Goal: Find specific page/section: Find specific page/section

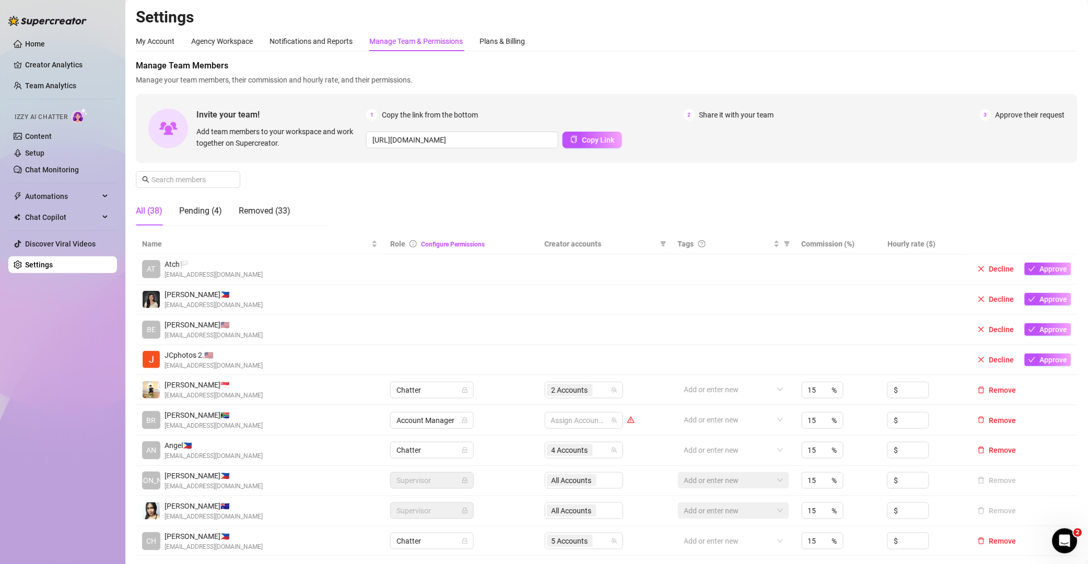
scroll to position [147, 0]
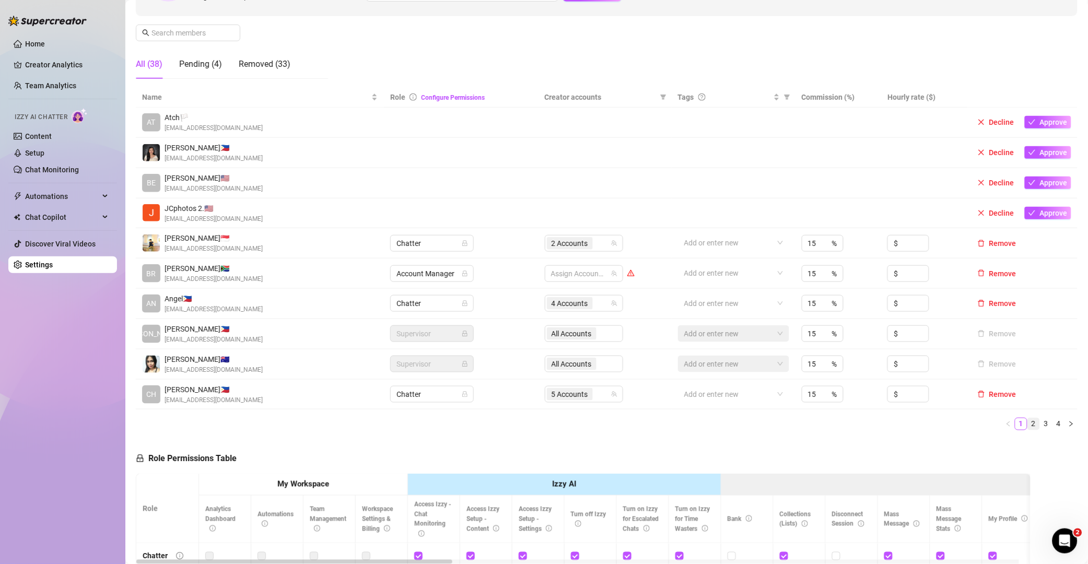
click at [1028, 427] on link "2" at bounding box center [1033, 424] width 11 height 11
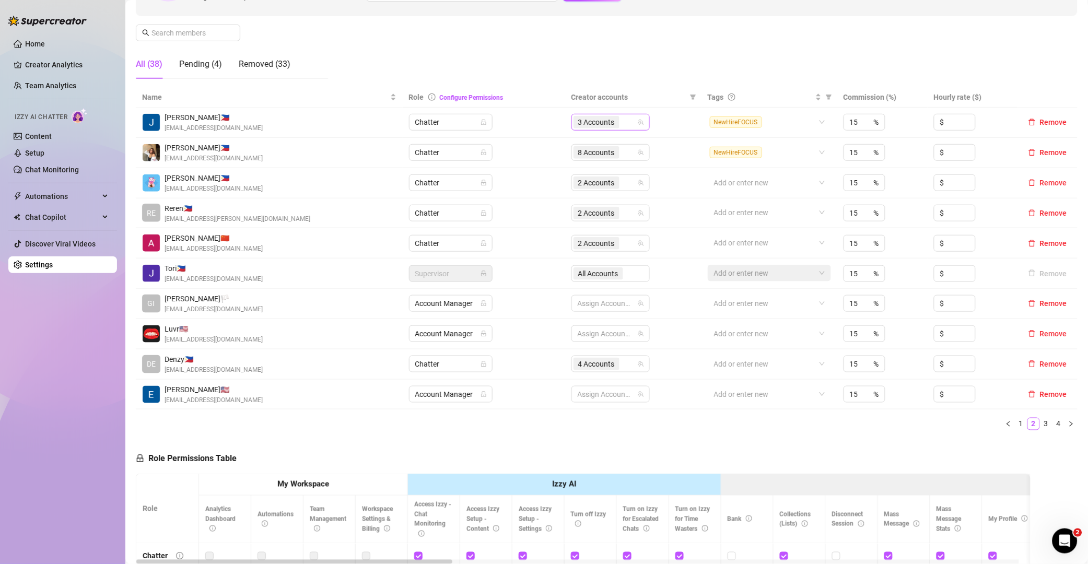
click at [634, 118] on div "3 Accounts" at bounding box center [611, 122] width 78 height 17
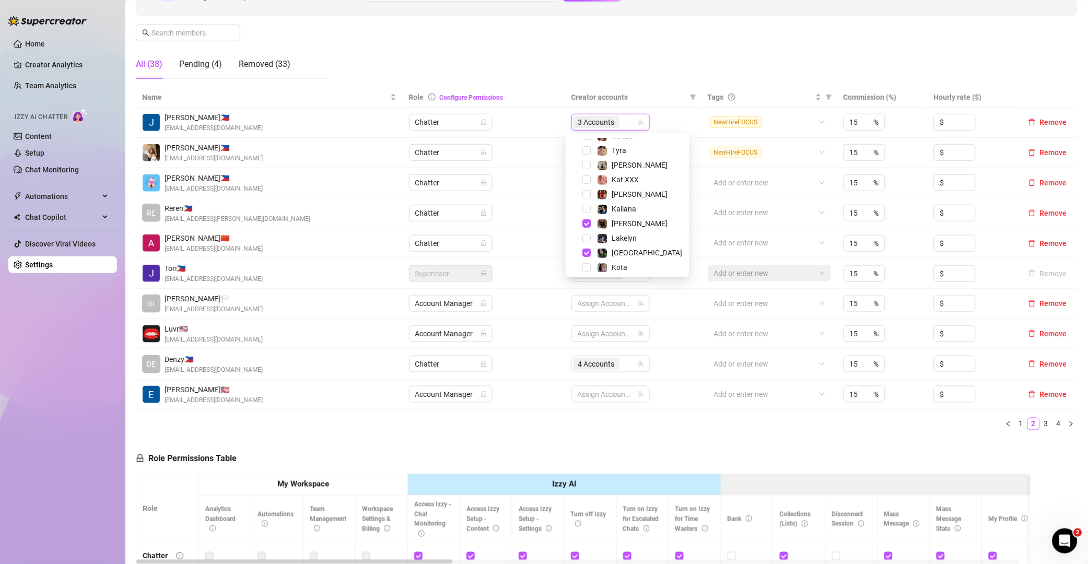
scroll to position [115, 0]
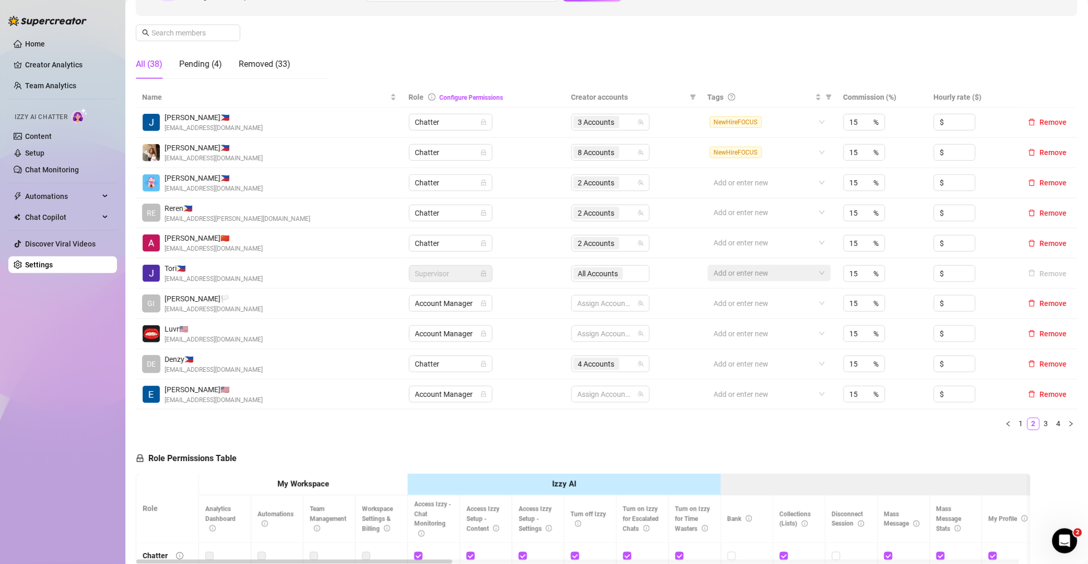
click at [1041, 425] on link "3" at bounding box center [1046, 424] width 11 height 11
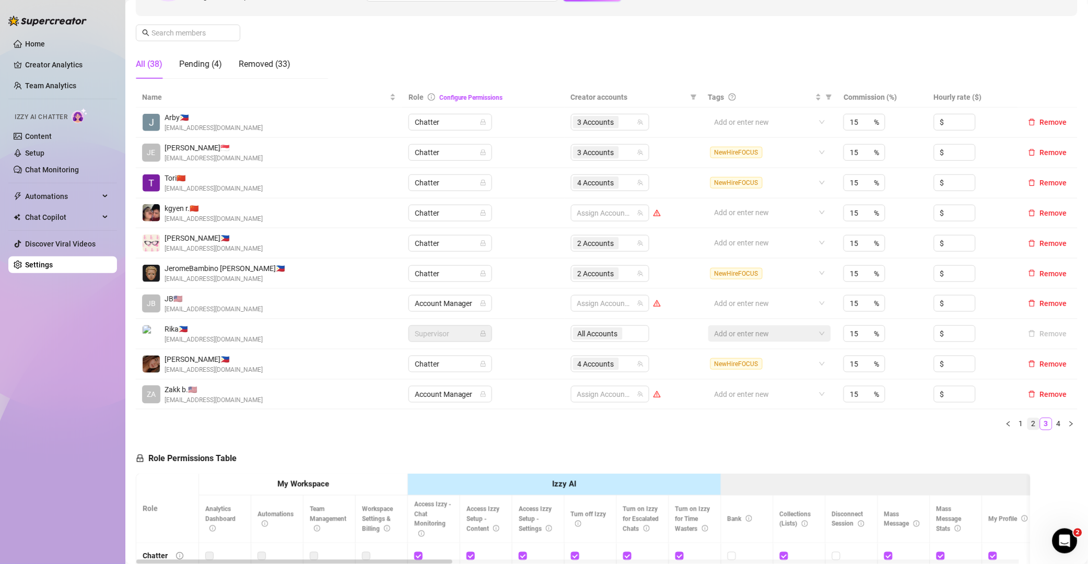
click at [1028, 425] on link "2" at bounding box center [1033, 424] width 11 height 11
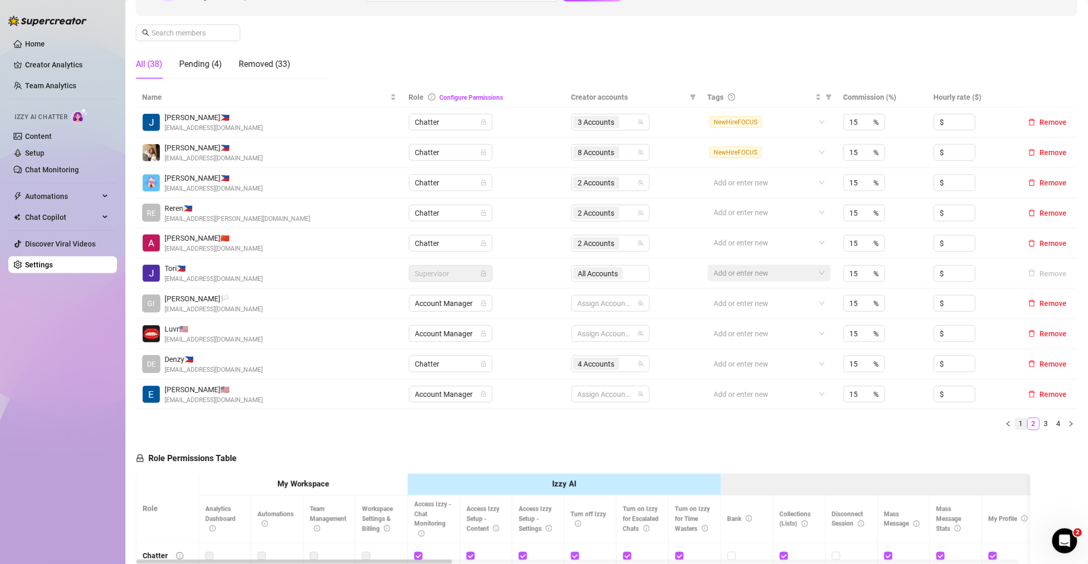
click at [1016, 428] on link "1" at bounding box center [1021, 424] width 11 height 11
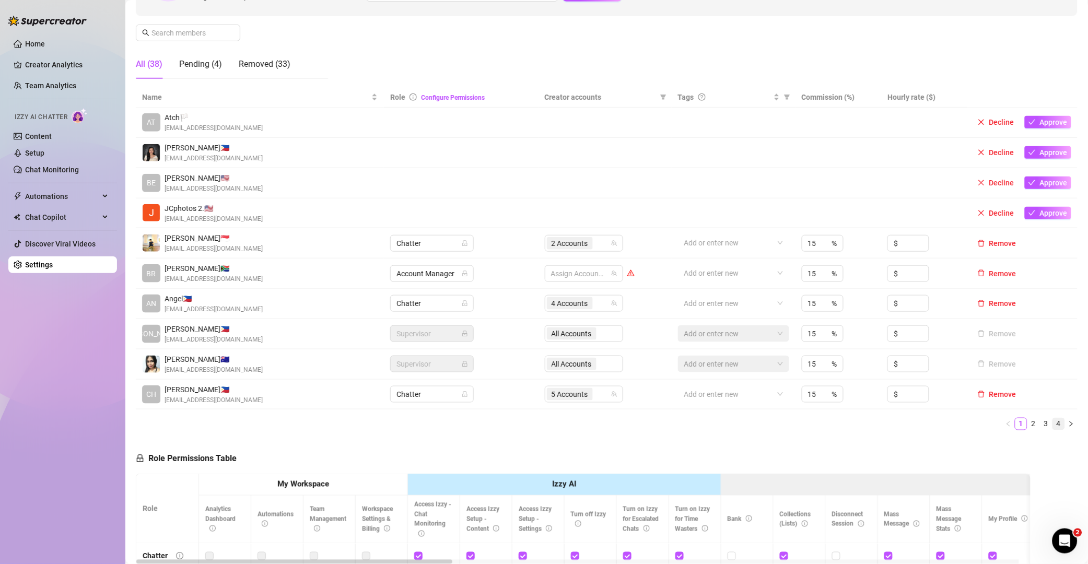
click at [1053, 424] on link "4" at bounding box center [1058, 424] width 11 height 11
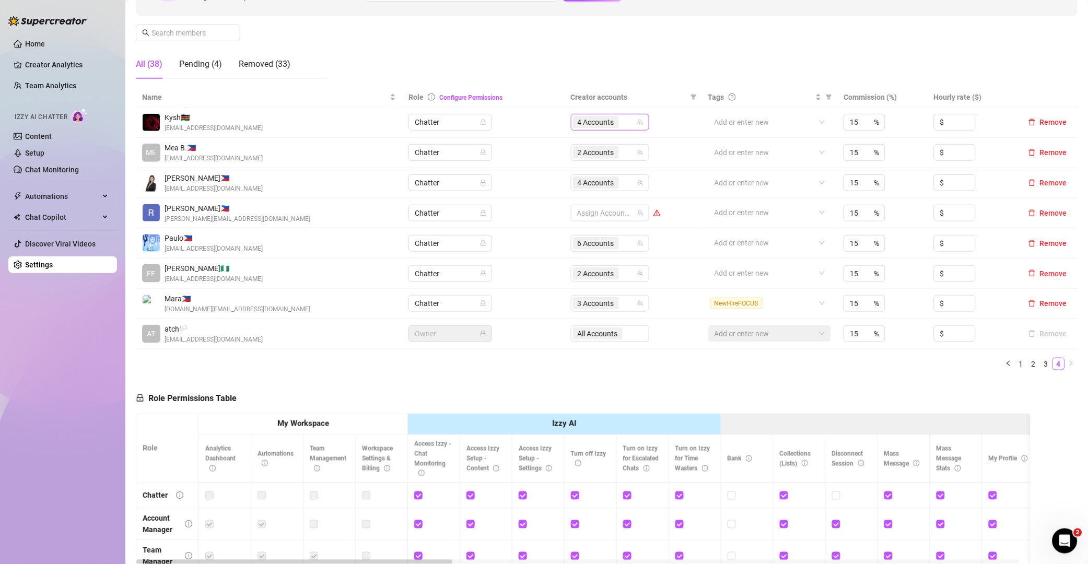
click at [628, 124] on div "4 Accounts" at bounding box center [604, 122] width 63 height 15
click at [624, 375] on div "Name Role Configure Permissions Creator accounts Tags Commission (%) Hourly rat…" at bounding box center [607, 233] width 942 height 292
click at [1016, 363] on link "1" at bounding box center [1021, 363] width 11 height 11
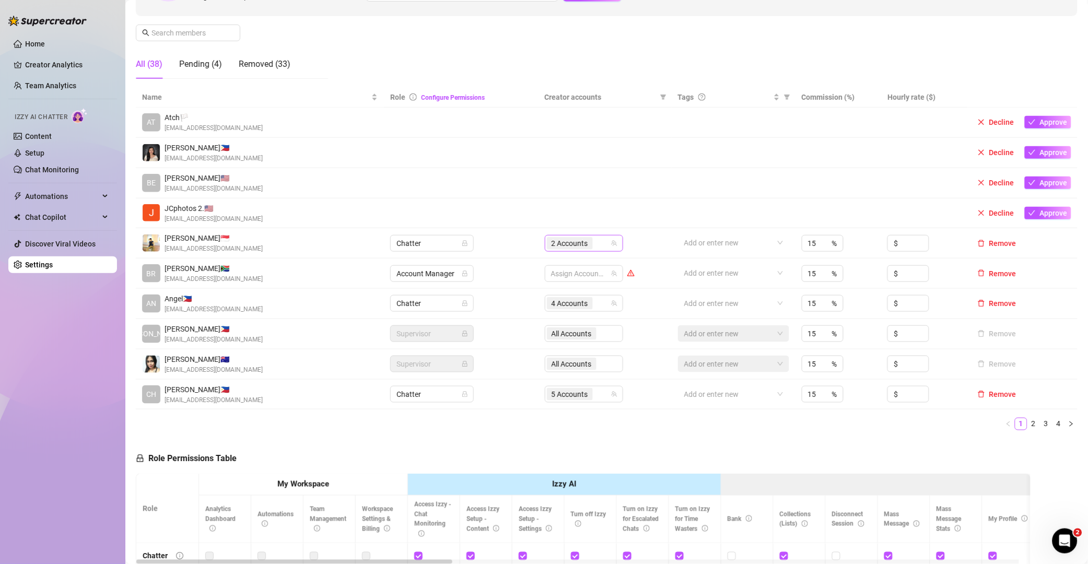
click at [599, 248] on div "2 Accounts" at bounding box center [578, 243] width 63 height 15
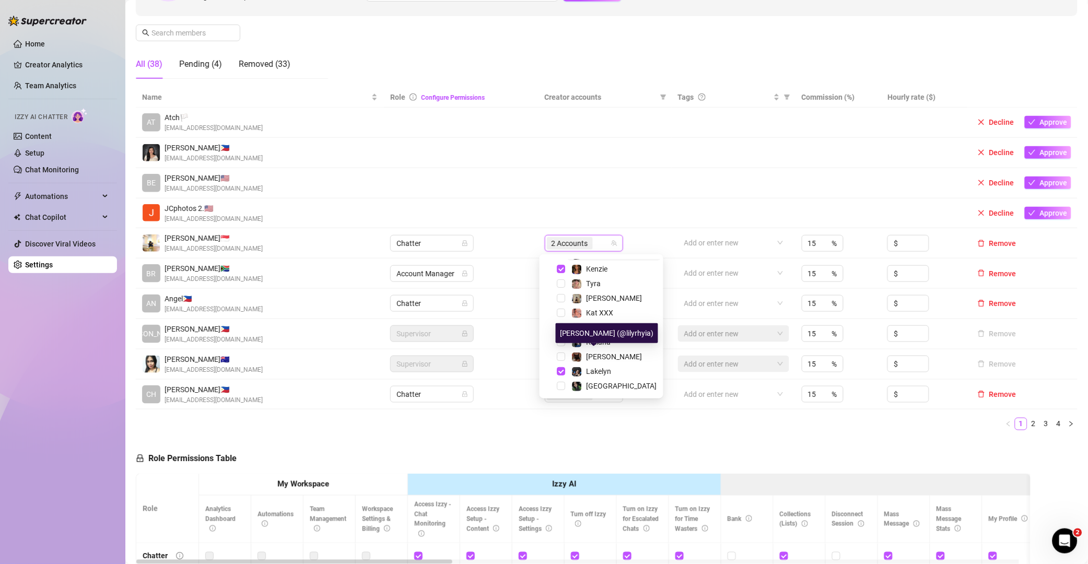
scroll to position [100, 0]
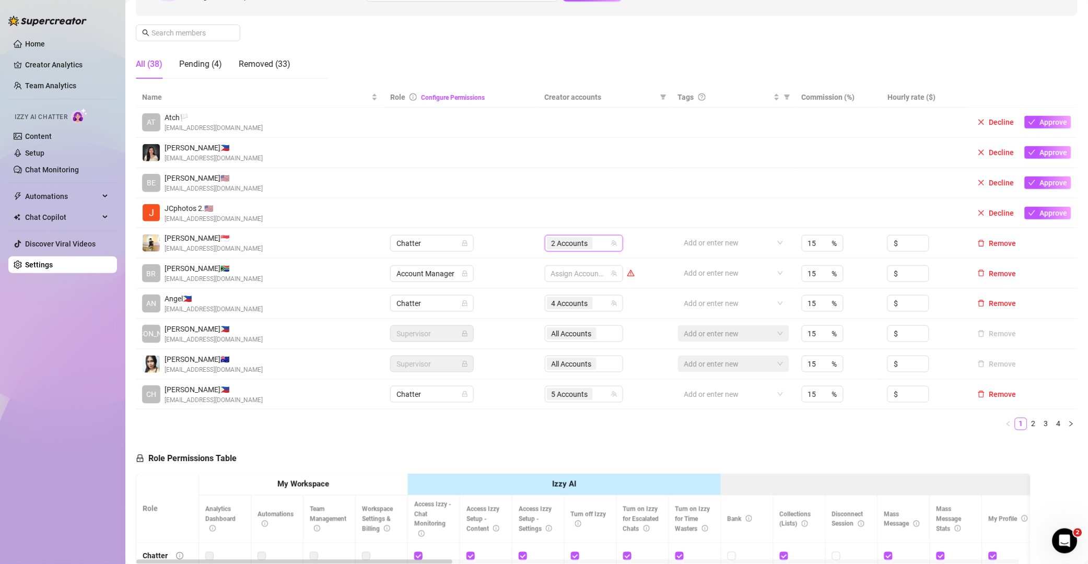
click at [659, 413] on div "Name Role Configure Permissions Creator accounts Tags Commission (%) Hourly rat…" at bounding box center [607, 258] width 942 height 343
click at [1041, 429] on link "3" at bounding box center [1046, 424] width 11 height 11
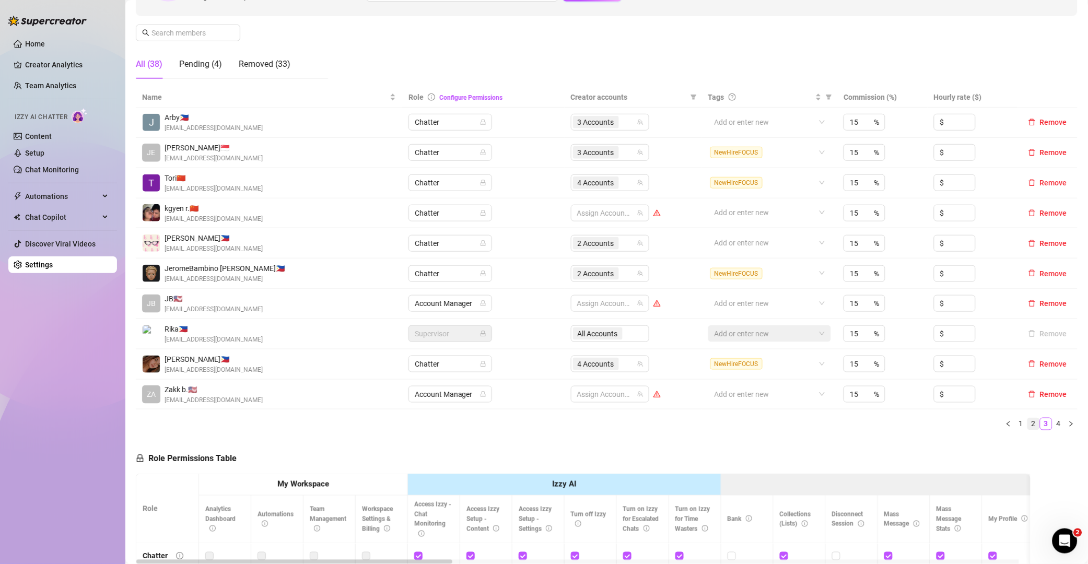
click at [1028, 425] on link "2" at bounding box center [1033, 424] width 11 height 11
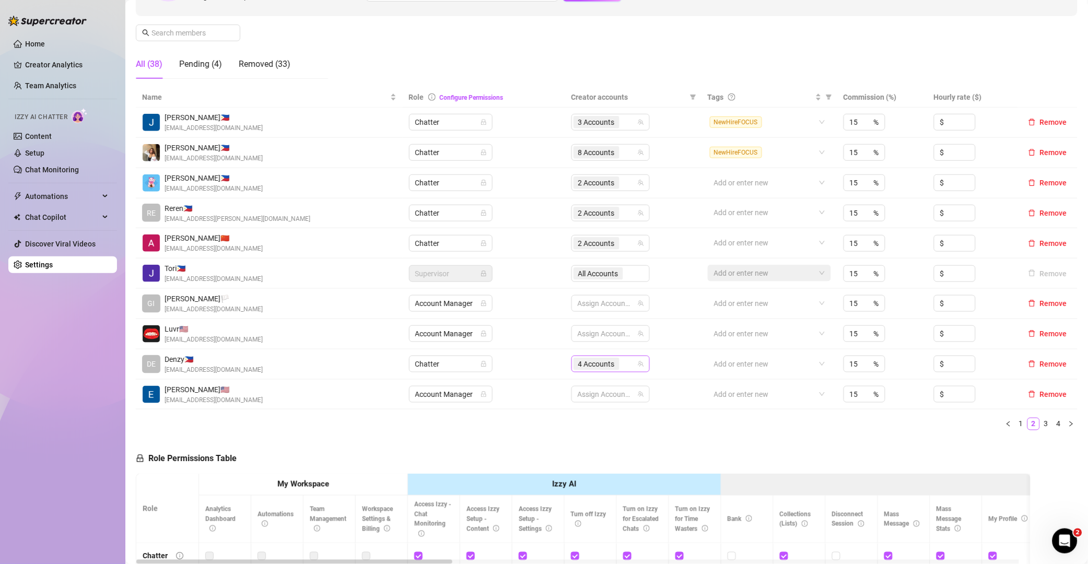
click at [633, 368] on div "4 Accounts" at bounding box center [611, 364] width 78 height 17
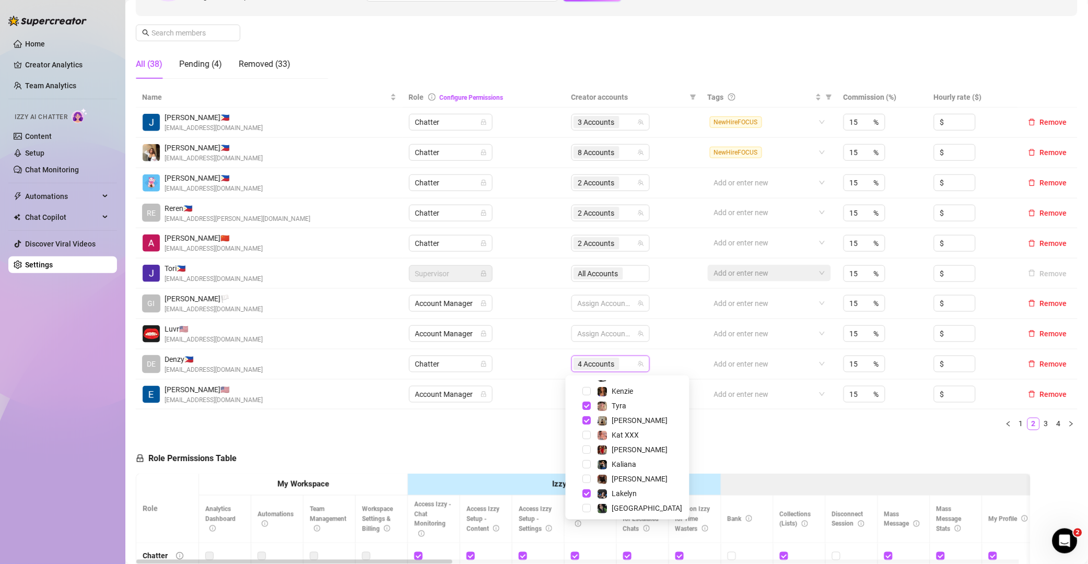
scroll to position [101, 0]
click at [616, 488] on span "Lakelyn" at bounding box center [624, 491] width 25 height 8
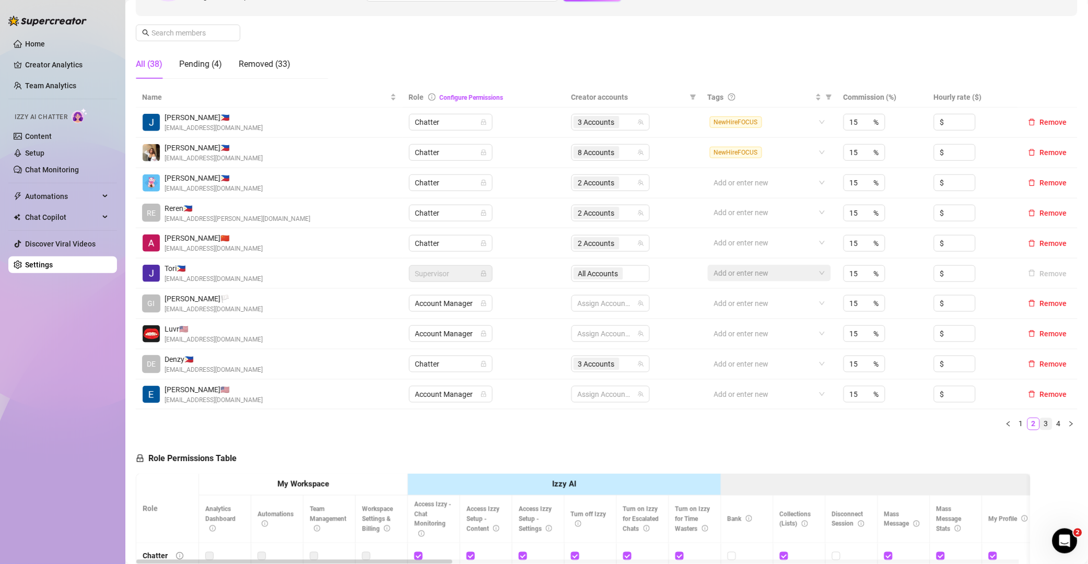
click at [1041, 429] on link "3" at bounding box center [1046, 424] width 11 height 11
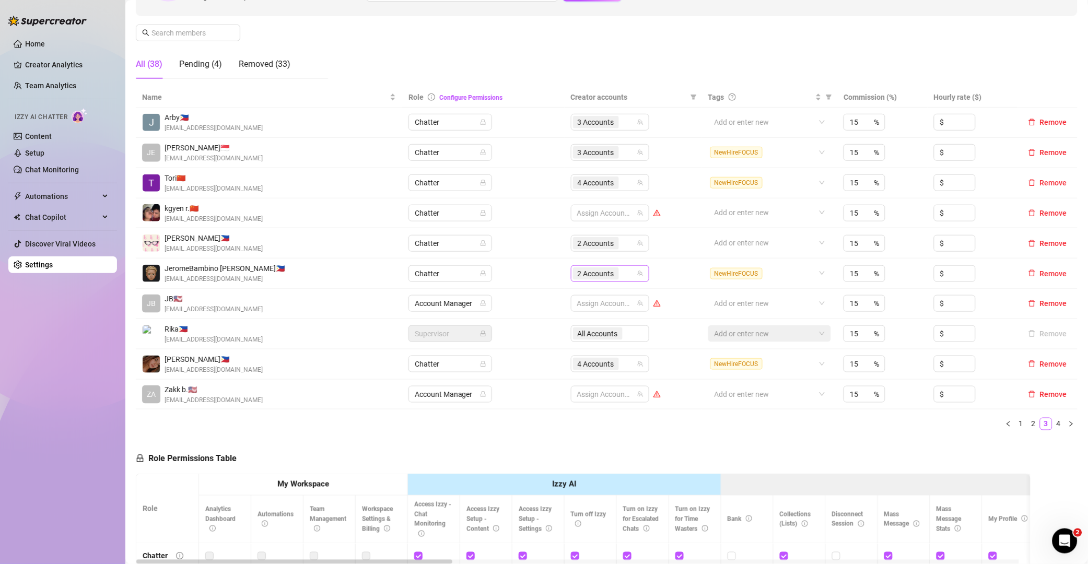
click at [630, 270] on div "2 Accounts" at bounding box center [604, 273] width 63 height 15
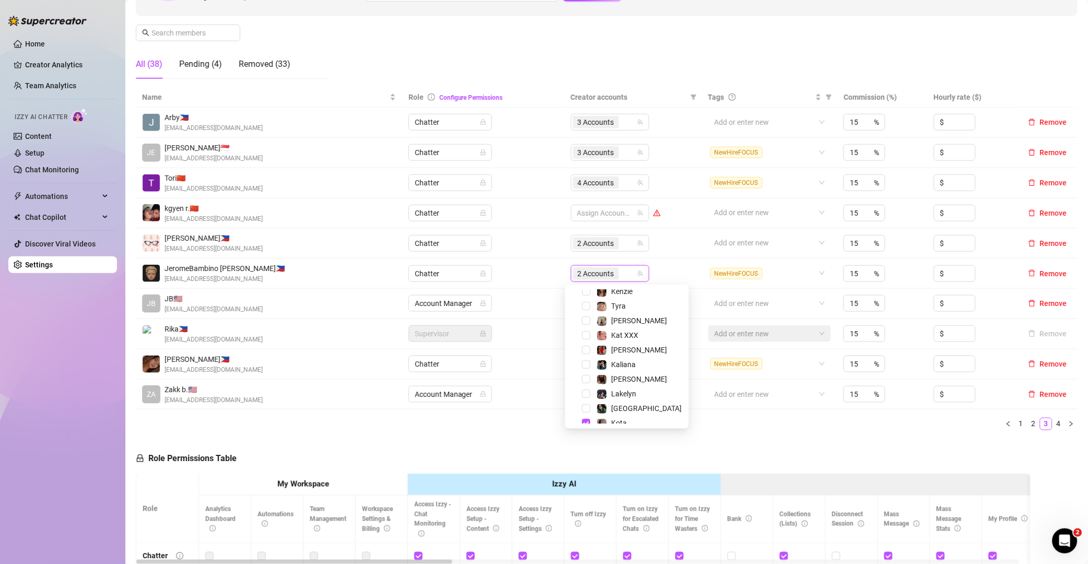
scroll to position [115, 0]
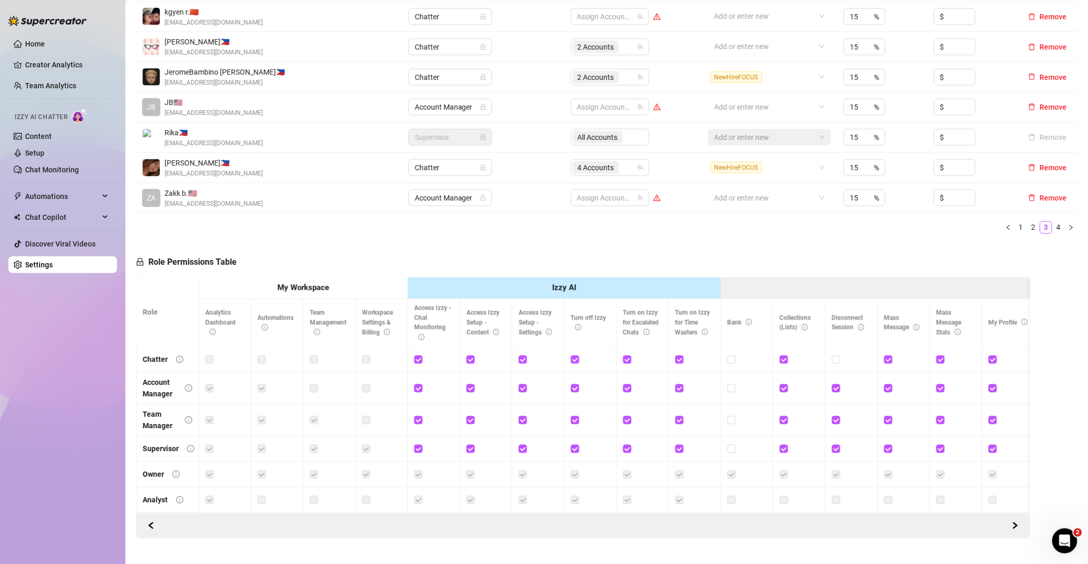
scroll to position [345, 0]
click at [656, 232] on ul "1 2 3 4" at bounding box center [607, 225] width 942 height 13
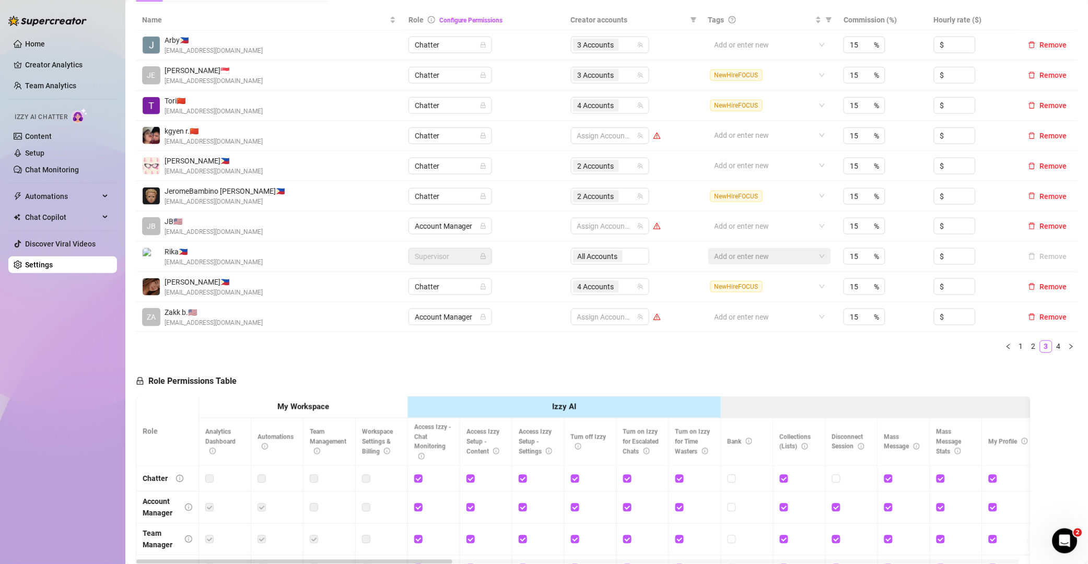
scroll to position [171, 0]
